Goal: Contribute content: Contribute content

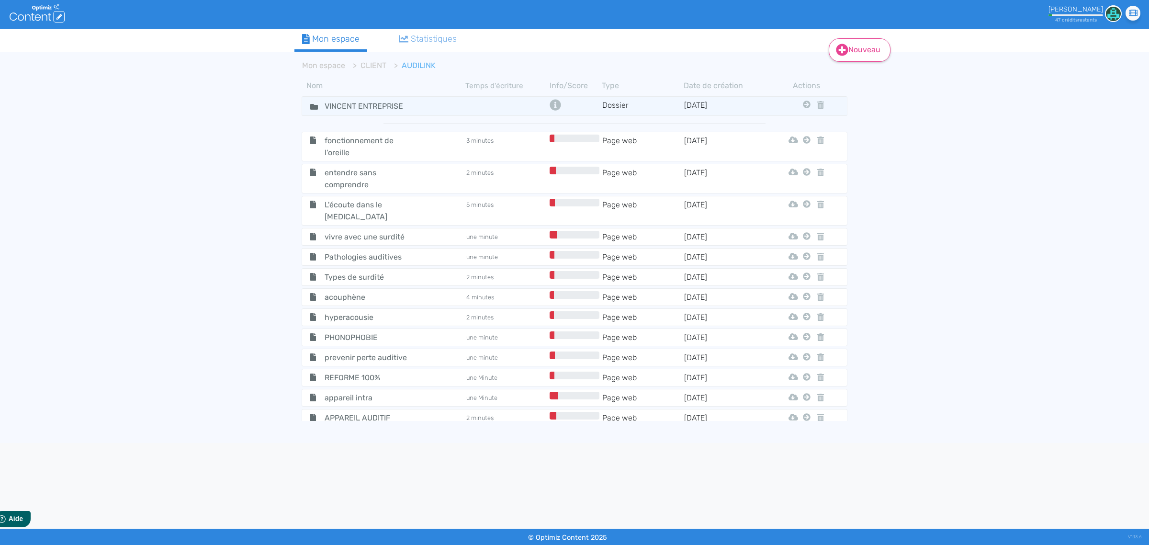
click at [870, 47] on link "Nouveau" at bounding box center [860, 49] width 62 height 23
click at [853, 71] on button "Contenu" at bounding box center [866, 74] width 77 height 15
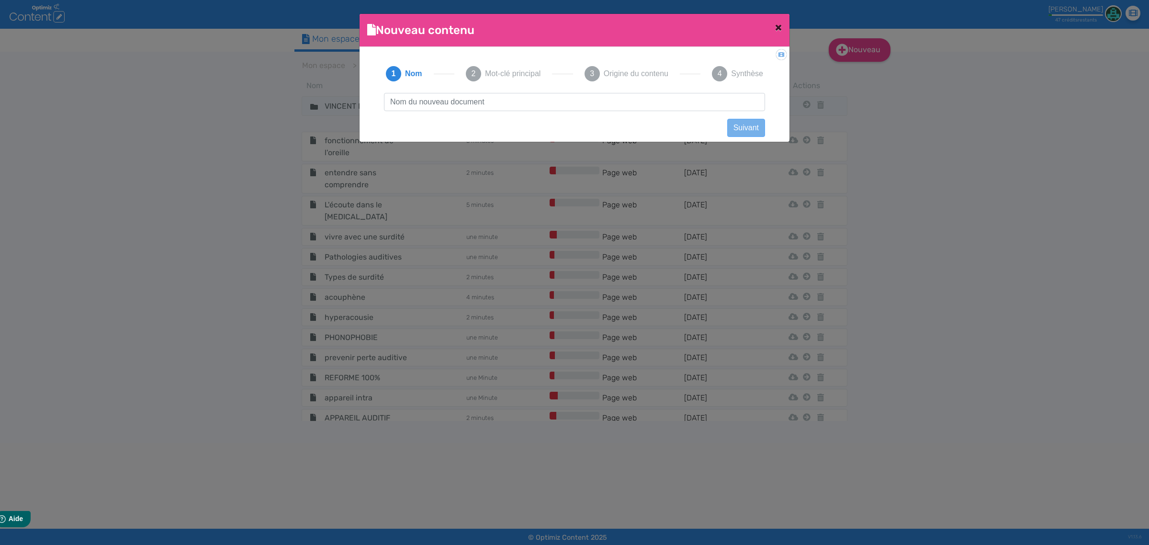
click at [779, 25] on span "×" at bounding box center [778, 27] width 7 height 13
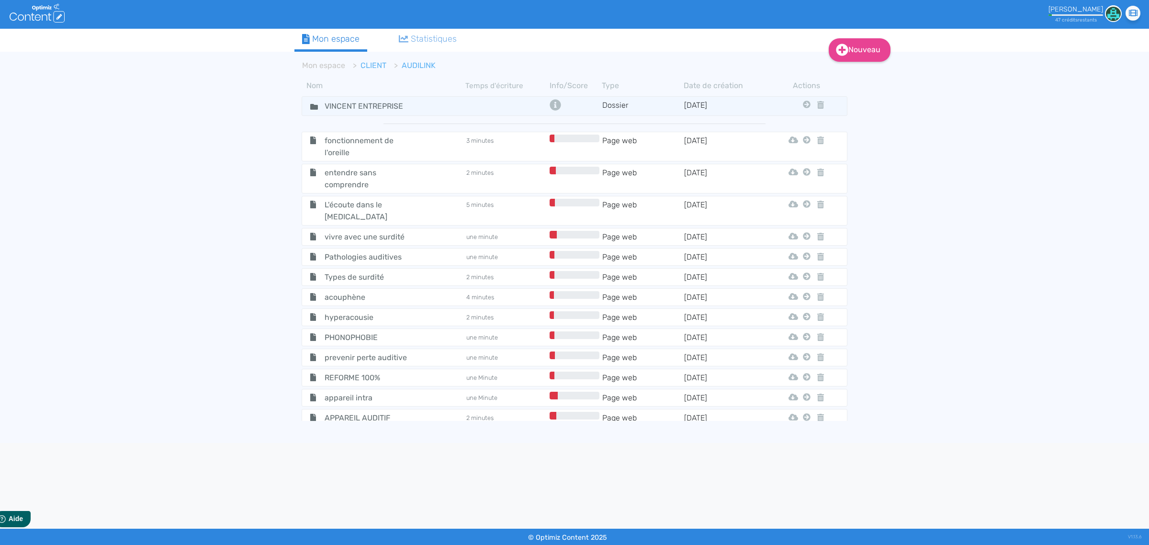
click at [364, 69] on link "CLIENT" at bounding box center [374, 65] width 26 height 9
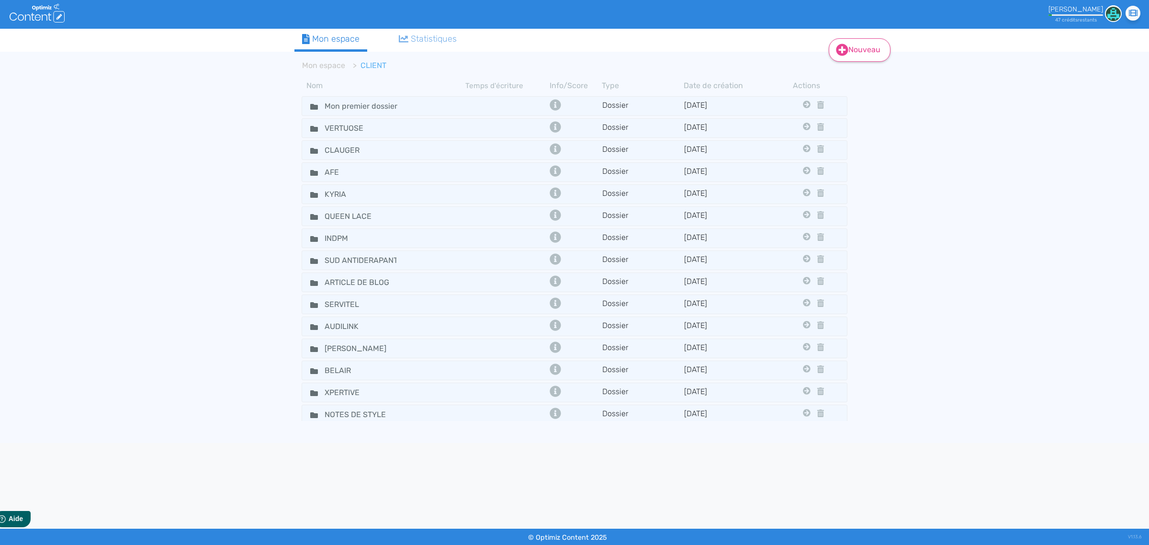
click at [863, 54] on link "Nouveau" at bounding box center [860, 49] width 62 height 23
click at [858, 75] on button "Contenu" at bounding box center [866, 74] width 77 height 15
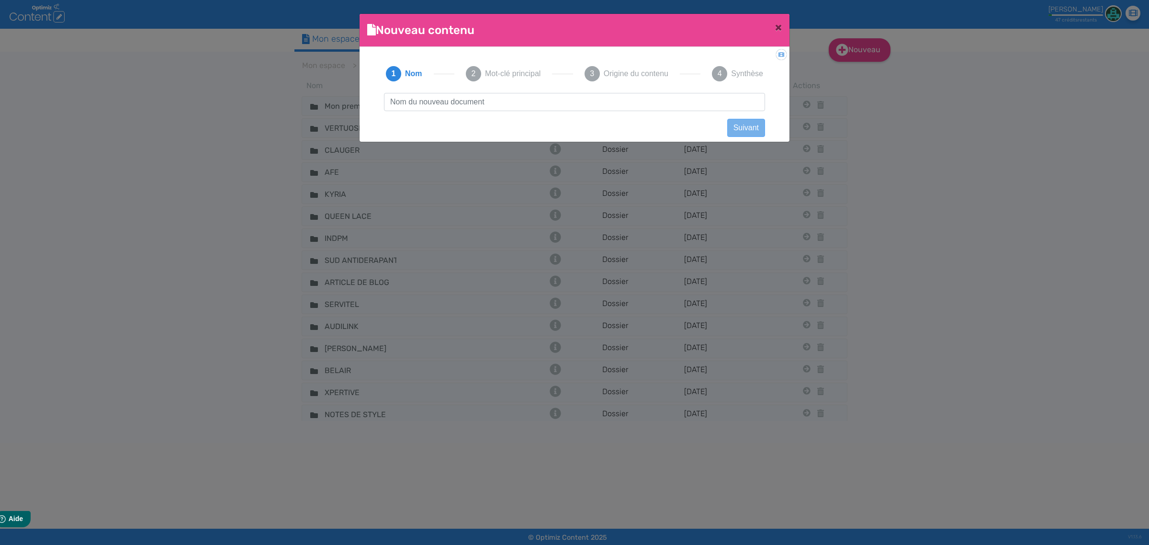
type input "G"
type input "FOREST CHAUFF"
click button "Suivant" at bounding box center [746, 128] width 38 height 18
click at [429, 133] on button "Précédent" at bounding box center [407, 128] width 47 height 18
click at [781, 23] on span "×" at bounding box center [778, 27] width 7 height 13
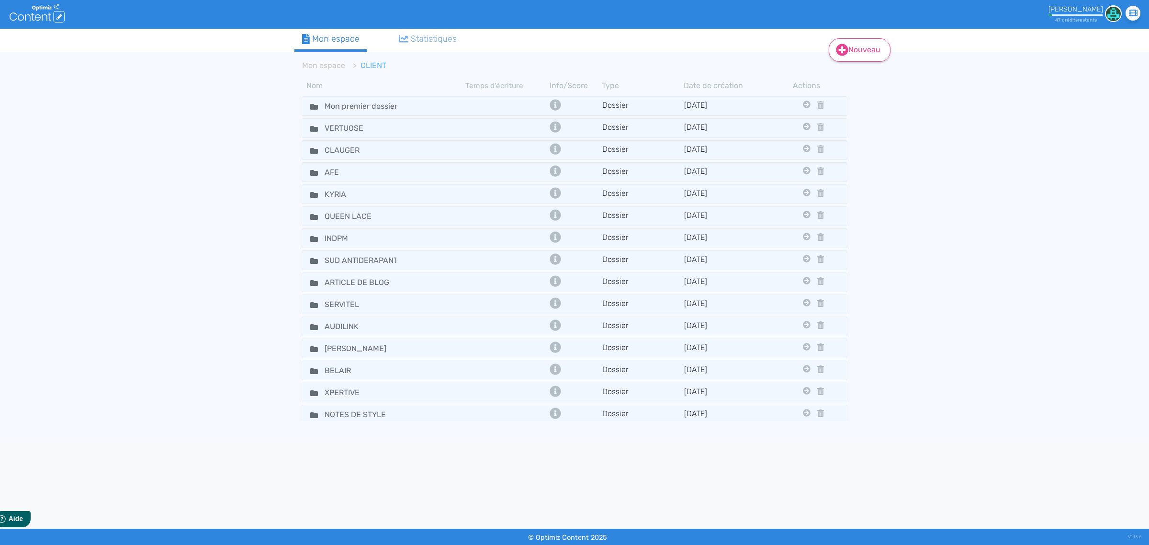
click at [838, 50] on icon at bounding box center [842, 50] width 12 height 12
click at [846, 103] on button "Dossier" at bounding box center [866, 97] width 77 height 15
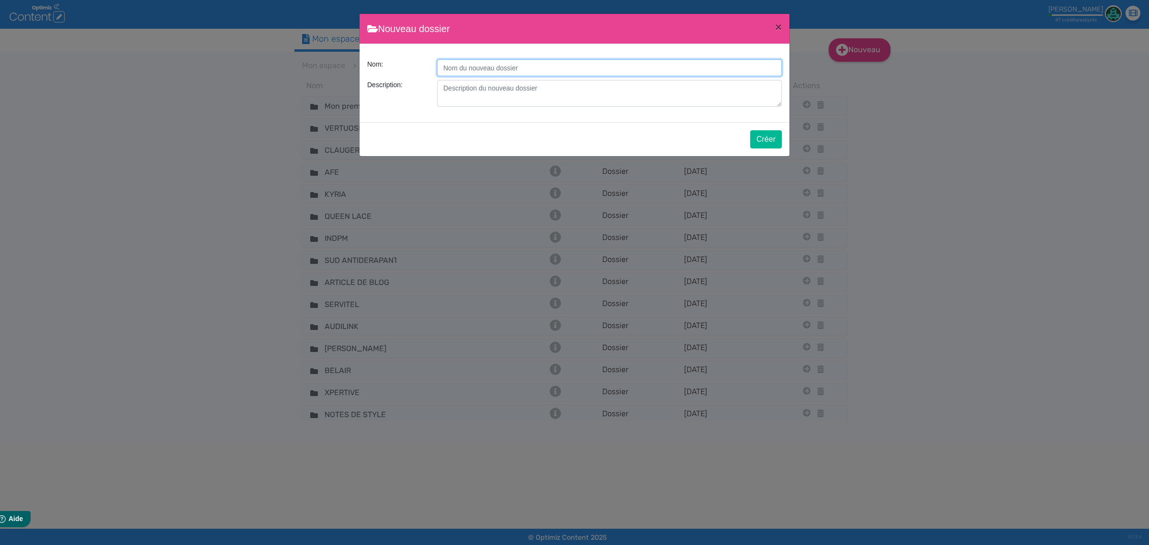
click at [488, 61] on input "Description:" at bounding box center [609, 67] width 345 height 17
type input "FOREST CHAUFF"
click at [762, 143] on button "Créer" at bounding box center [766, 139] width 32 height 18
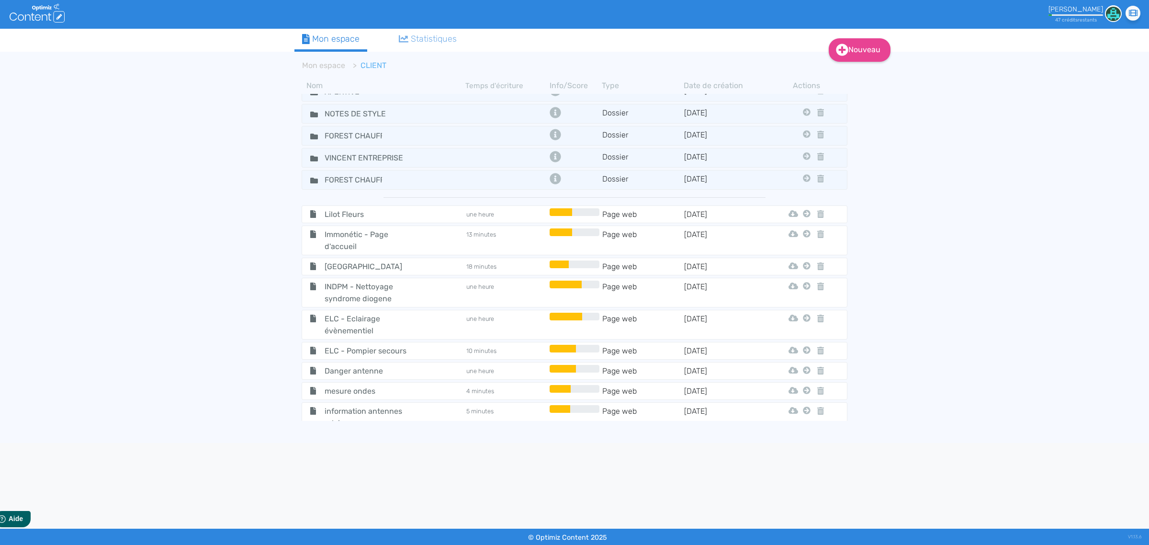
scroll to position [302, 0]
click at [467, 183] on td at bounding box center [506, 179] width 82 height 14
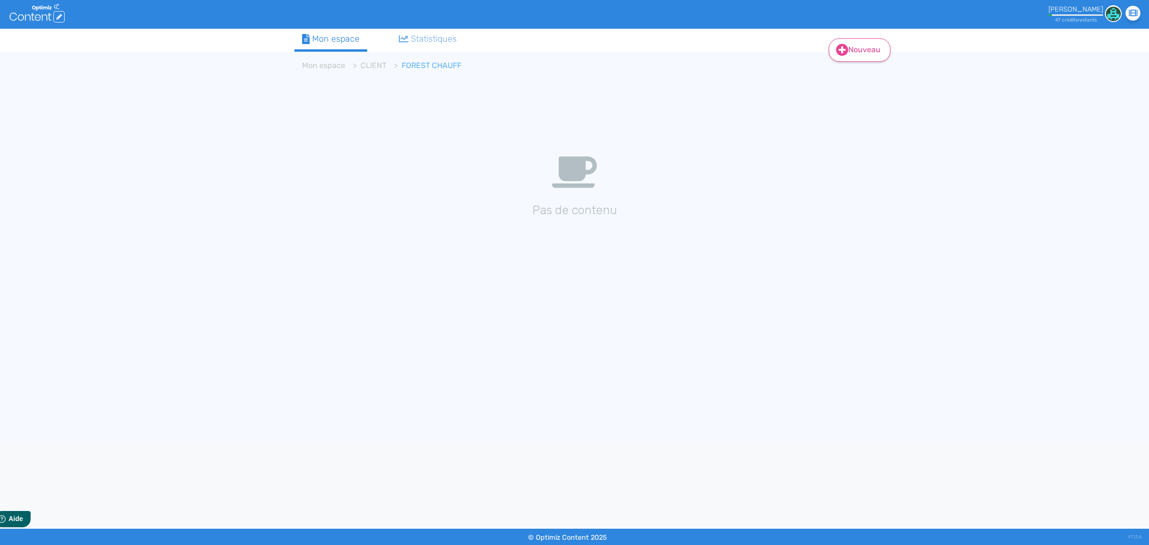
click at [863, 46] on link "Nouveau" at bounding box center [860, 49] width 62 height 23
click at [850, 79] on button "Contenu" at bounding box center [866, 74] width 77 height 15
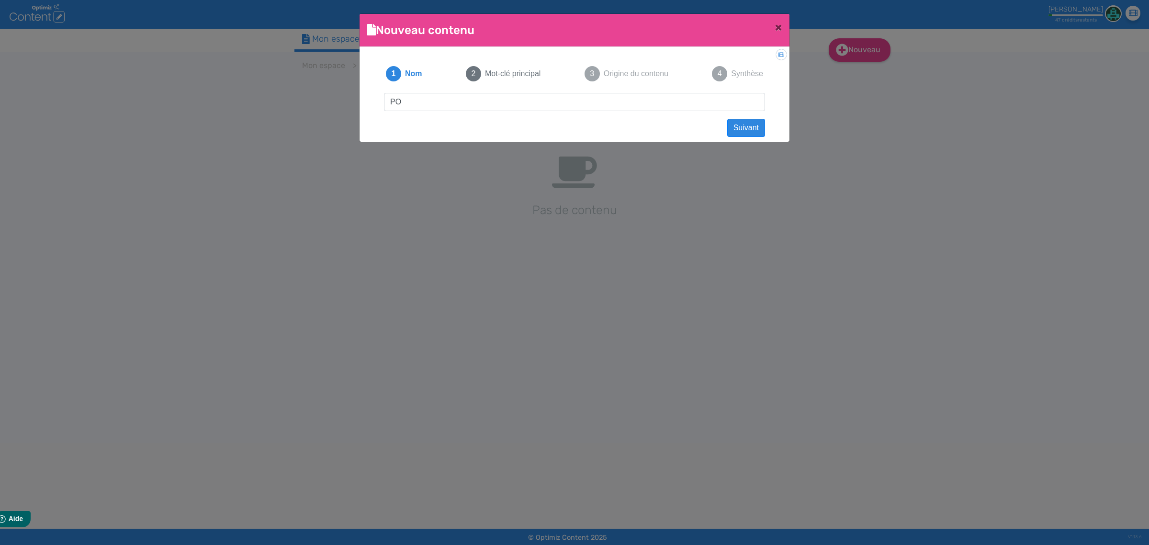
type input "P"
type input "pompe à chaleur air eau monobloc propane"
click button "Suivant" at bounding box center [746, 128] width 38 height 18
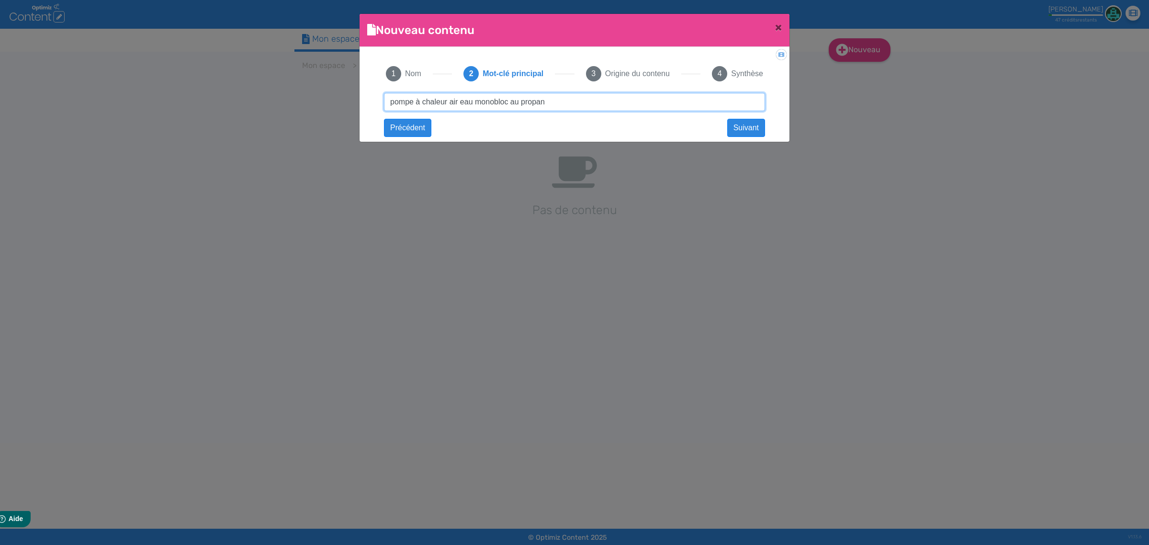
type input "pompe à chaleur air eau monobloc au propane"
click button "Suivant" at bounding box center [0, 0] width 0 height 0
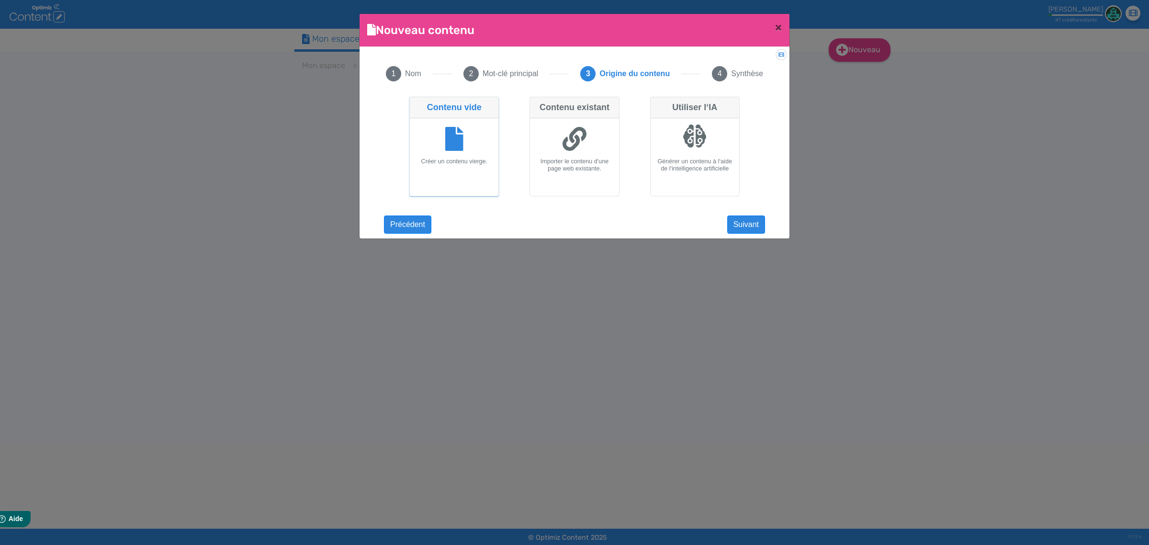
click at [769, 217] on div "pompe à chaleur air eau monobloc propane Suivant pompe à chaleur air eau monobl…" at bounding box center [574, 159] width 400 height 132
click at [739, 225] on button "Suivant" at bounding box center [746, 224] width 38 height 18
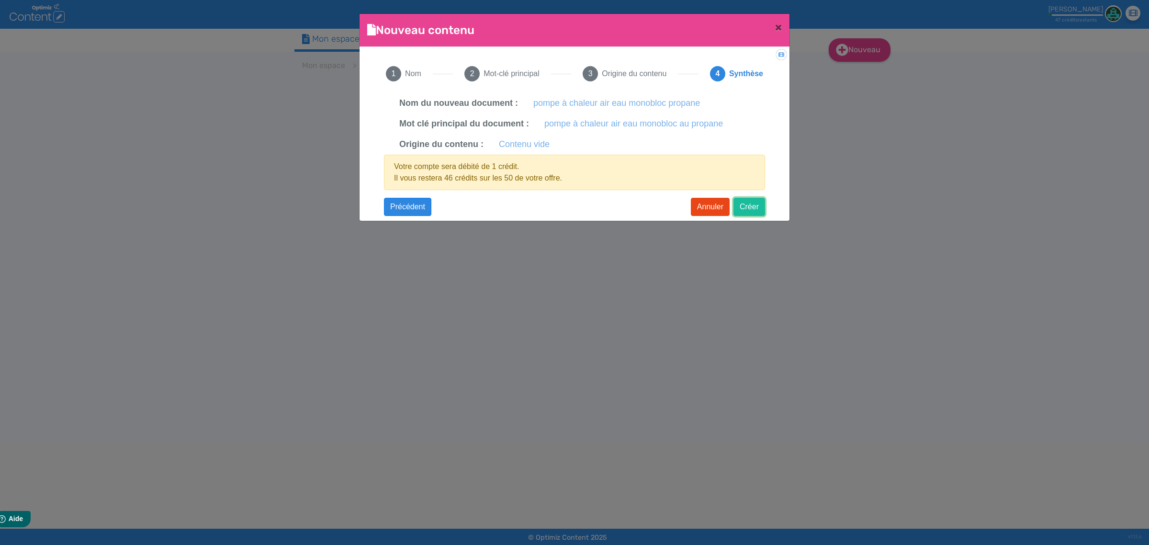
click at [741, 209] on button "Créer" at bounding box center [750, 207] width 32 height 18
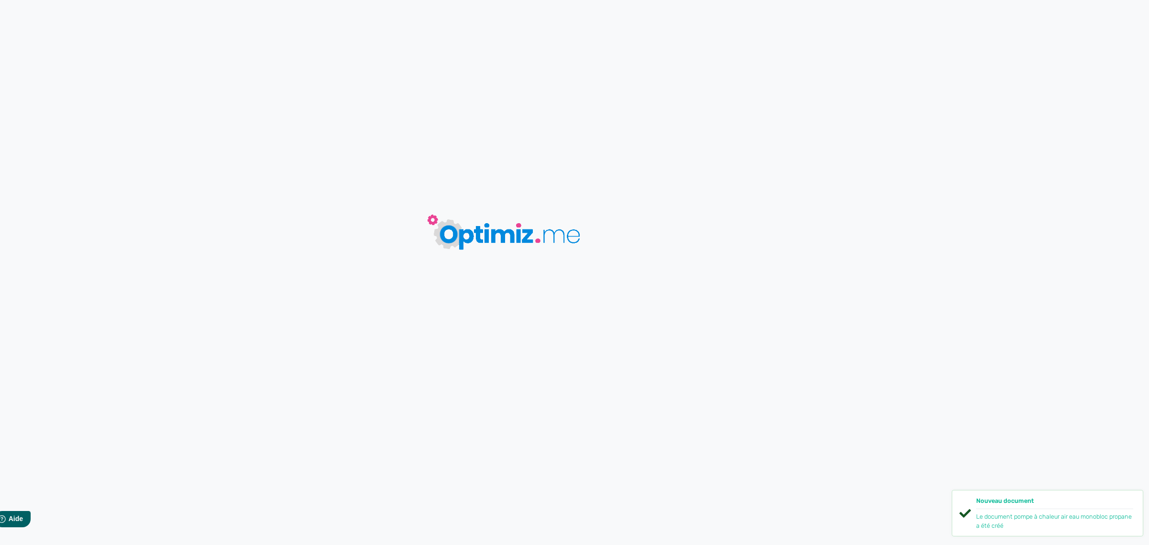
type input "pompe à chaleur air eau monobloc propane"
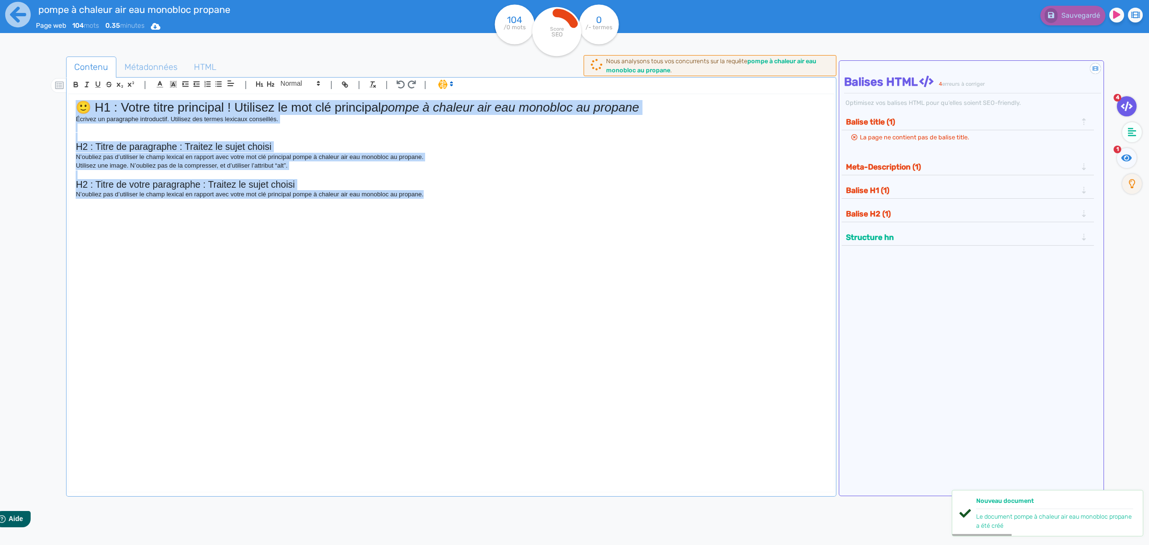
drag, startPoint x: 79, startPoint y: 106, endPoint x: 454, endPoint y: 201, distance: 386.4
click at [454, 201] on div "🙂 H1 : Votre titre principal ! Utilisez le mot clé principal pompe à chaleur ai…" at bounding box center [451, 285] width 766 height 382
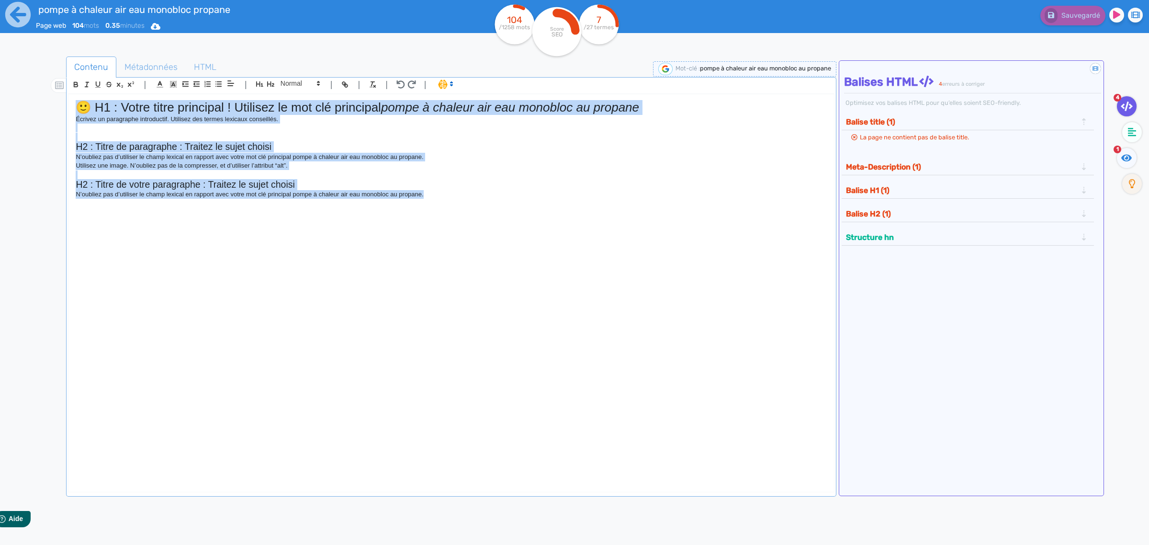
click at [431, 199] on p "N’oubliez pas d’utiliser le champ lexical en rapport avec votre mot clé princip…" at bounding box center [451, 194] width 751 height 9
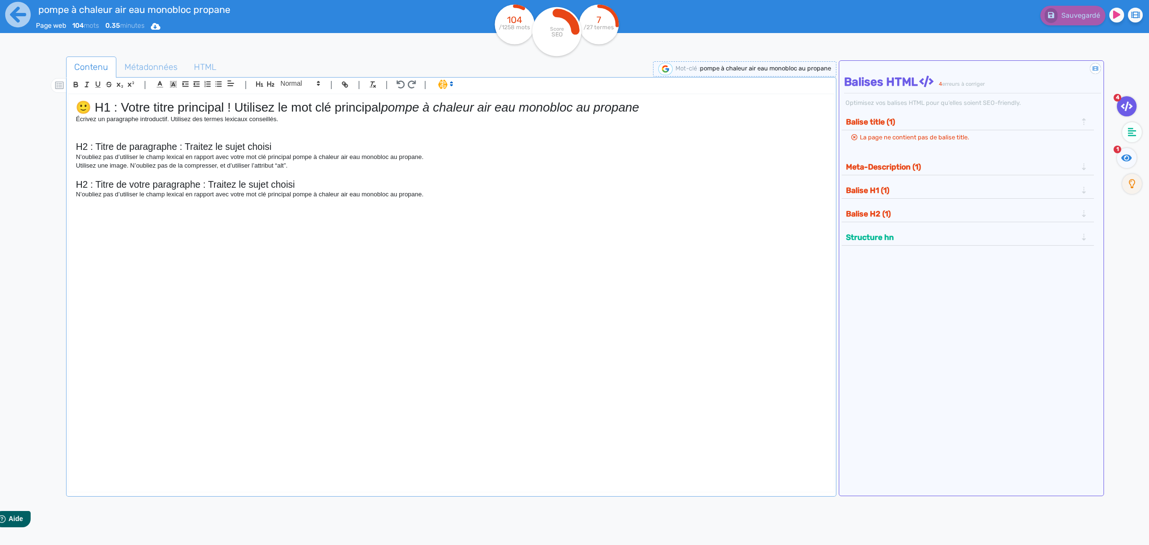
click at [431, 199] on p "N’oubliez pas d’utiliser le champ lexical en rapport avec votre mot clé princip…" at bounding box center [451, 194] width 751 height 9
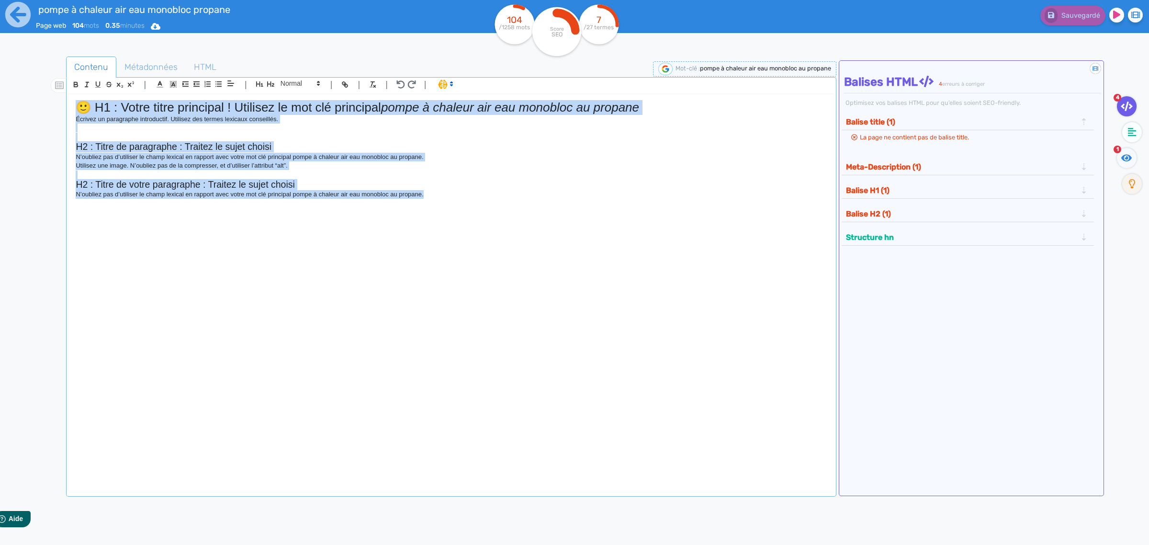
drag, startPoint x: 79, startPoint y: 108, endPoint x: 478, endPoint y: 210, distance: 411.3
click at [478, 210] on div "🙂 H1 : Votre titre principal ! Utilisez le mot clé principal pompe à chaleur ai…" at bounding box center [451, 285] width 766 height 382
paste div
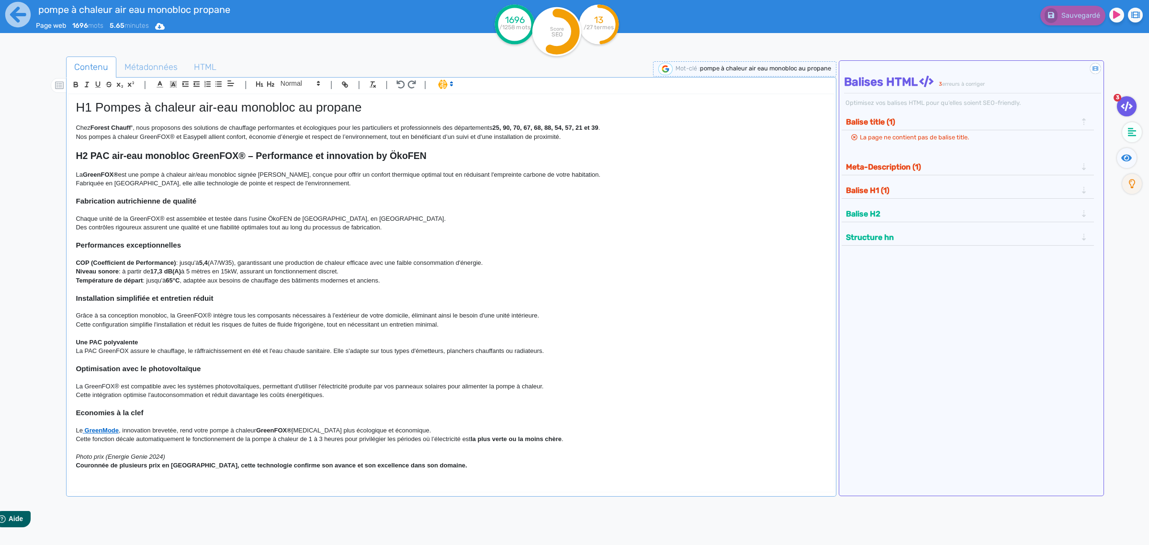
click at [601, 27] on tspan "/27 termes" at bounding box center [599, 27] width 30 height 7
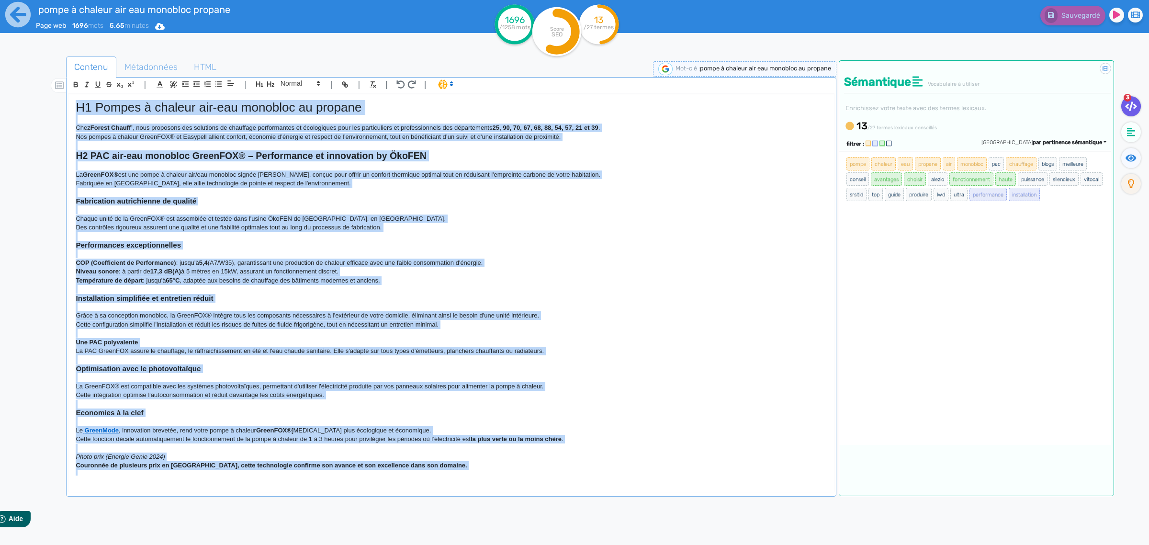
drag, startPoint x: 728, startPoint y: 466, endPoint x: 35, endPoint y: 100, distance: 784.3
click at [35, 100] on div "Contenu Métadonnées HTML | | H3 H4 H5 H6 Normal | | | | H1 Pompes à chaleur air…" at bounding box center [589, 329] width 1122 height 551
copy div "L7 Ipsumd s ametcon adi-eli seddoeiu te incidid Utla Etdolo Magnaa’ , enim admi…"
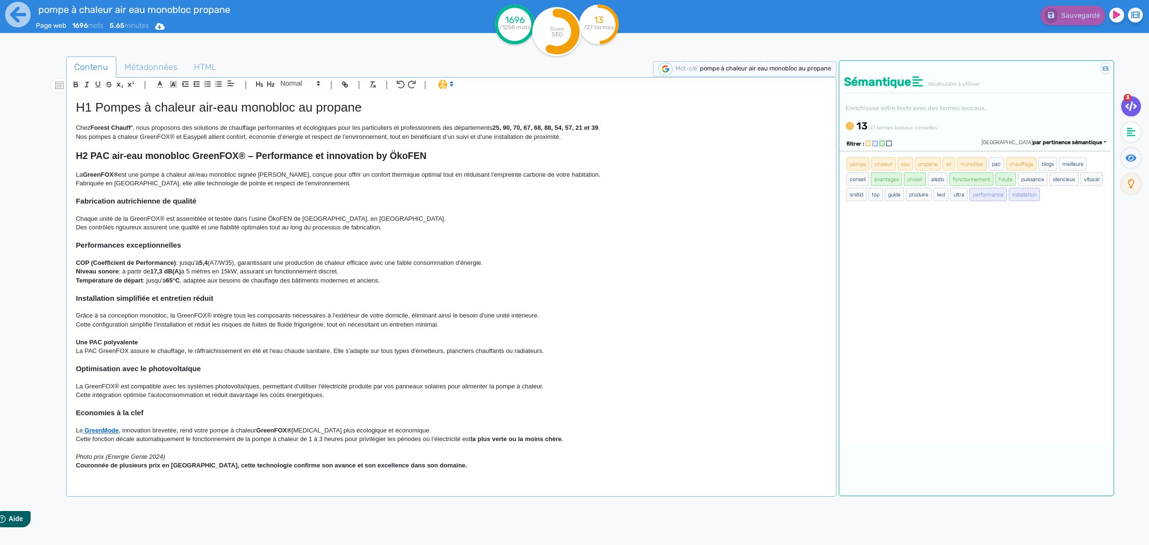
click at [344, 235] on p at bounding box center [451, 236] width 751 height 9
click at [283, 227] on p "Des contrôles rigoureux assurent une qualité et une fiabilité optimales tout au…" at bounding box center [451, 227] width 751 height 9
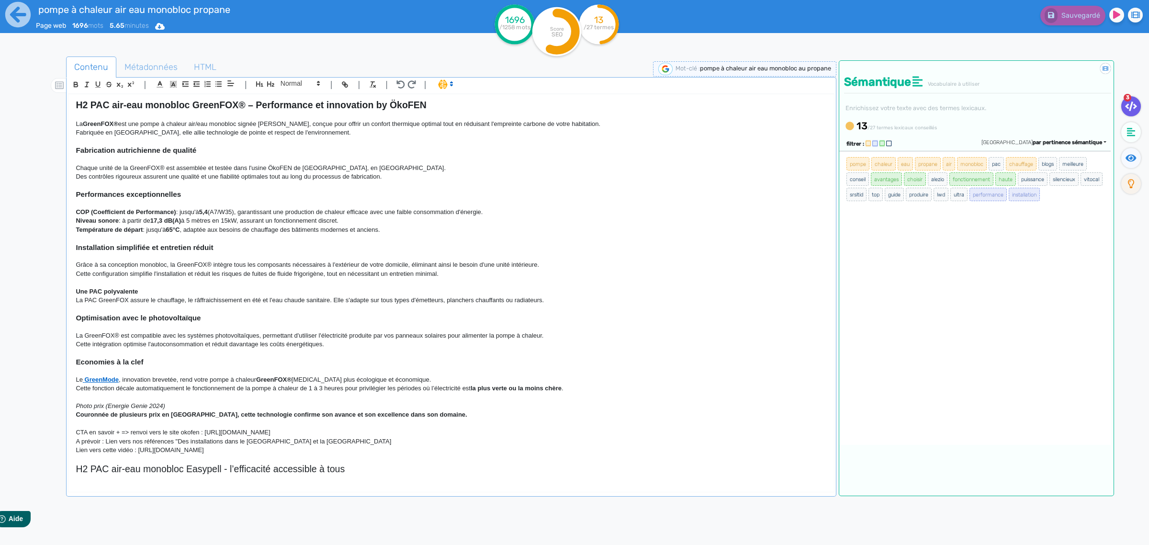
scroll to position [53, 0]
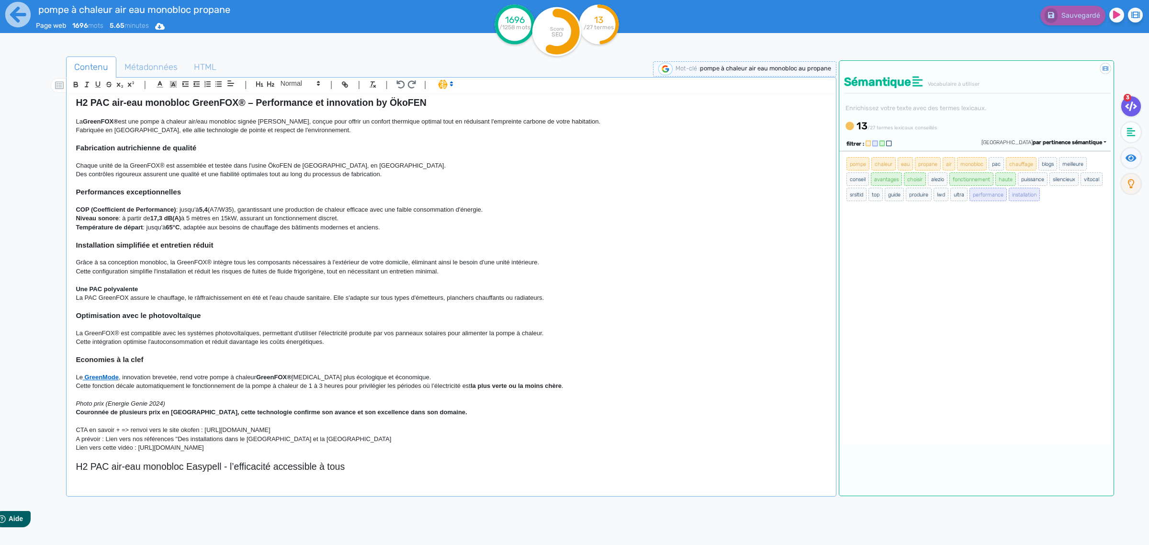
click at [208, 297] on p "La PAC GreenFOX assure le chauffage, le râffraichissement en été et l'eau chaud…" at bounding box center [451, 298] width 751 height 9
drag, startPoint x: 208, startPoint y: 297, endPoint x: 248, endPoint y: 320, distance: 45.5
click at [248, 320] on p at bounding box center [451, 324] width 751 height 9
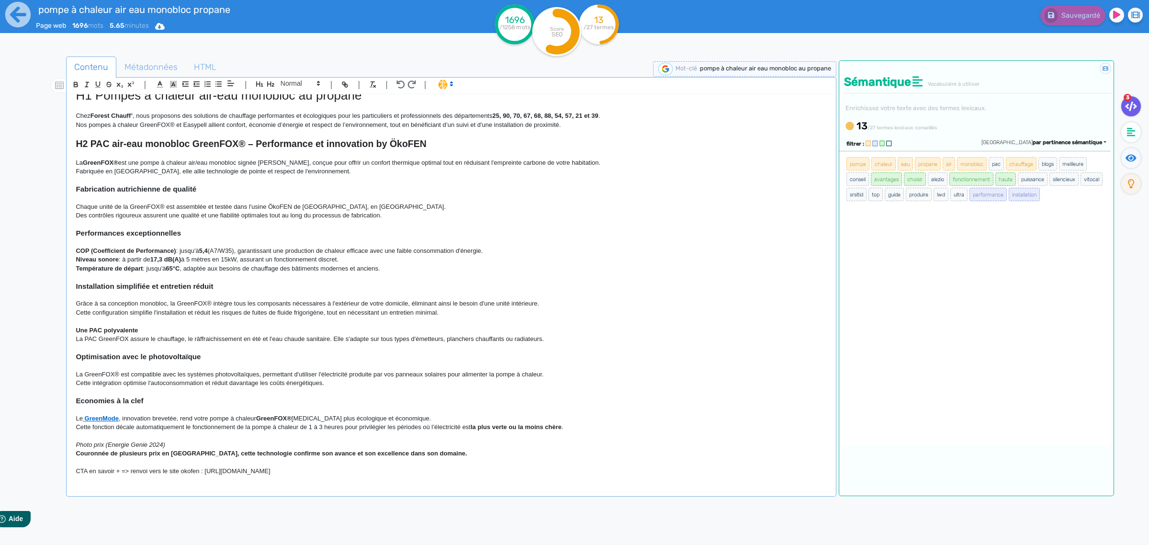
scroll to position [0, 0]
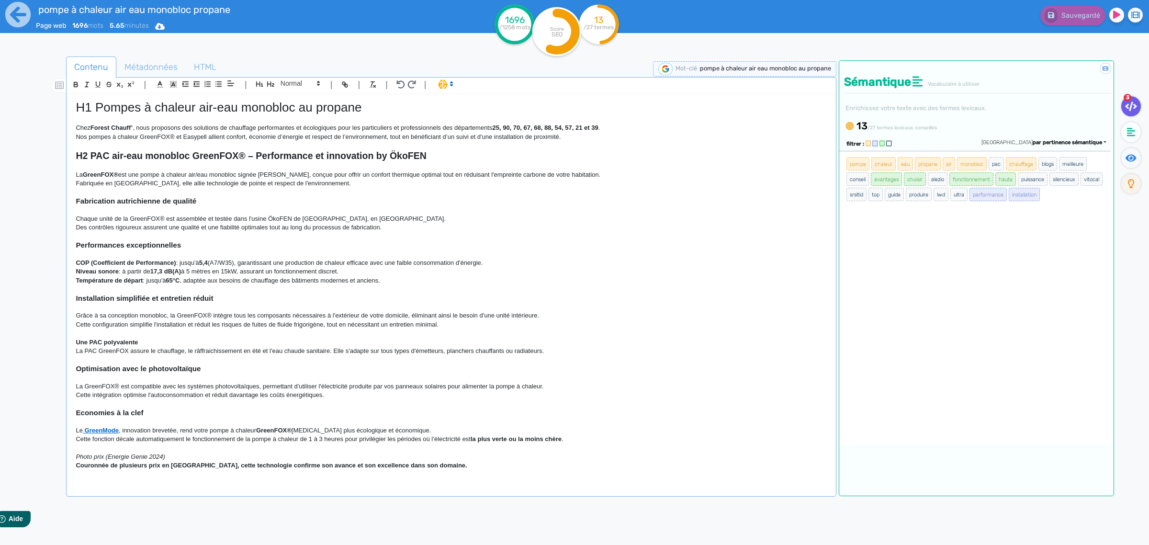
click at [306, 108] on h1 "H1 Pompes à chaleur air-eau monobloc au propane" at bounding box center [451, 107] width 751 height 15
copy h1 "H1 Pompes à chaleur air-eau monobloc au propane"
click at [723, 136] on p "Nos pompes à chaleur GreenFOX® et Easypell allient confort, économie d’énergie …" at bounding box center [451, 137] width 751 height 9
